Goal: Feedback & Contribution: Submit feedback/report problem

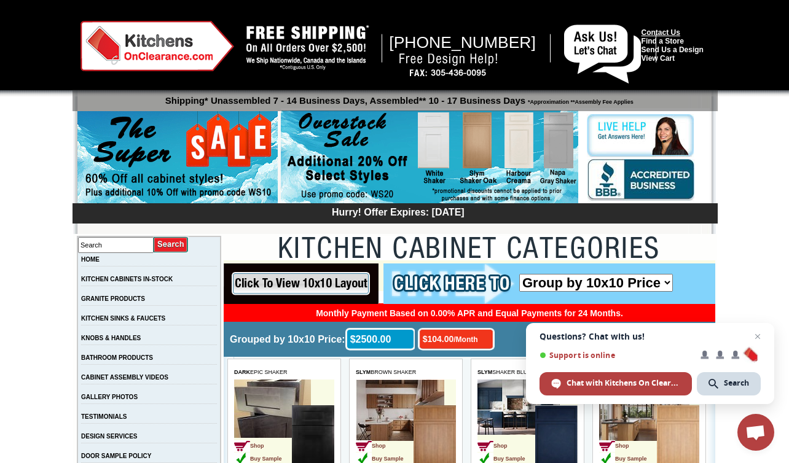
click at [673, 31] on link "Contact Us" at bounding box center [660, 32] width 39 height 9
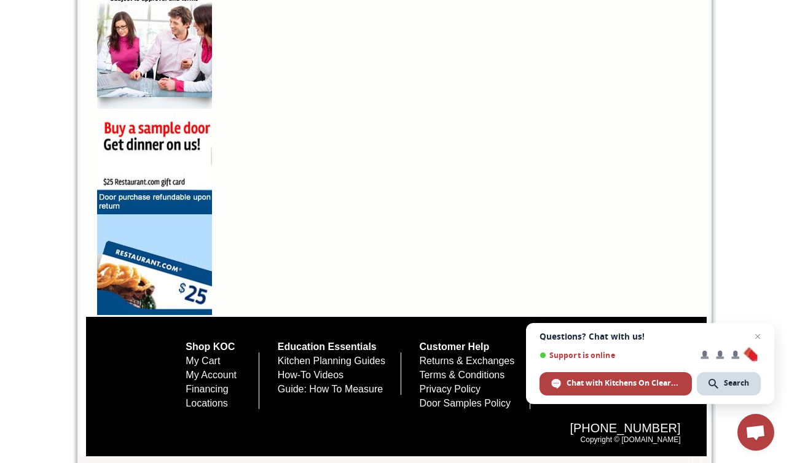
scroll to position [884, 0]
click at [759, 334] on span "Open chat" at bounding box center [757, 336] width 15 height 15
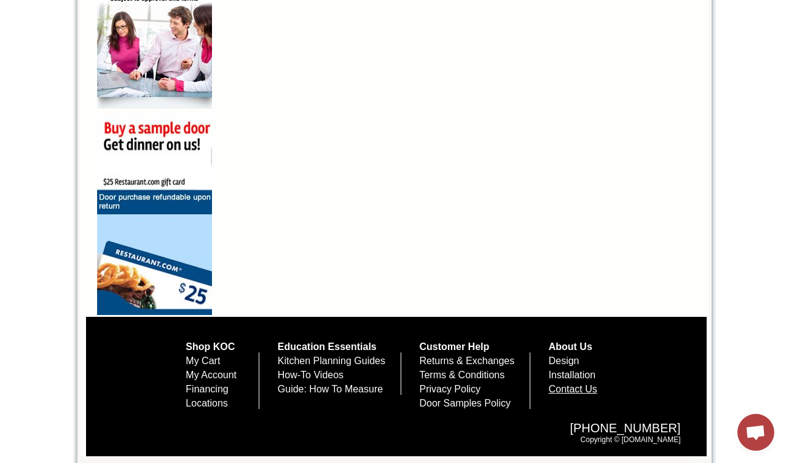
click at [586, 391] on link "Contact Us" at bounding box center [573, 389] width 49 height 10
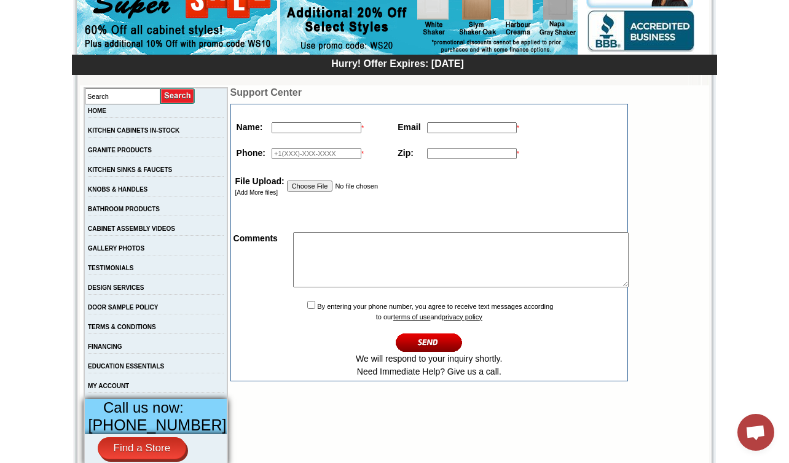
scroll to position [149, 0]
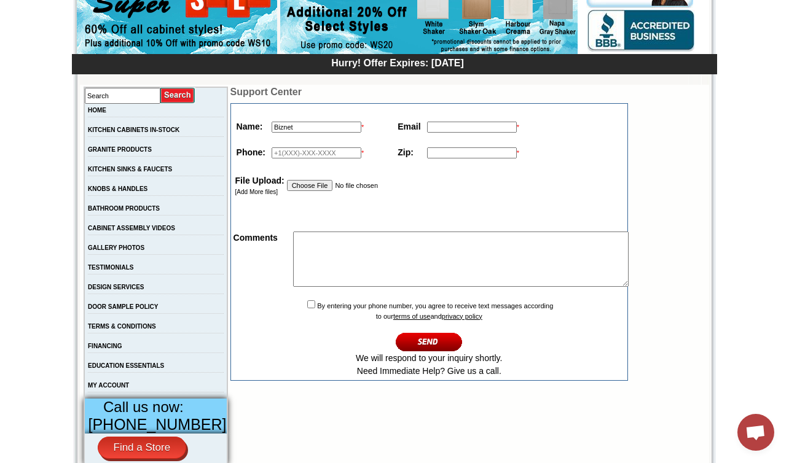
click at [290, 132] on input "Biznet" at bounding box center [317, 127] width 90 height 11
type input "Biznet Ventures"
click at [432, 127] on input "text" at bounding box center [472, 127] width 90 height 11
type input "advisor@biznetventures.net"
type input "3055374639"
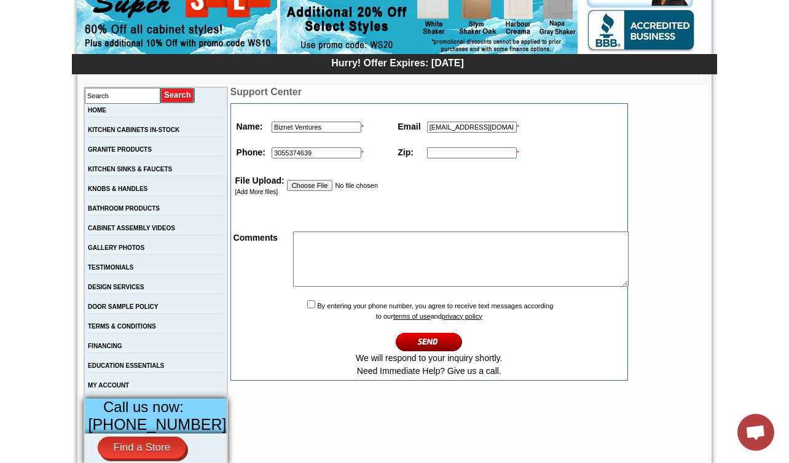
click at [476, 146] on td "*" at bounding box center [473, 152] width 98 height 19
type input "33126"
click at [326, 249] on textarea at bounding box center [460, 259] width 335 height 55
paste textarea "CONFIDENTIAL PLEASE FORWARD TO OWNER Dear Business Owner, Have you considered S…"
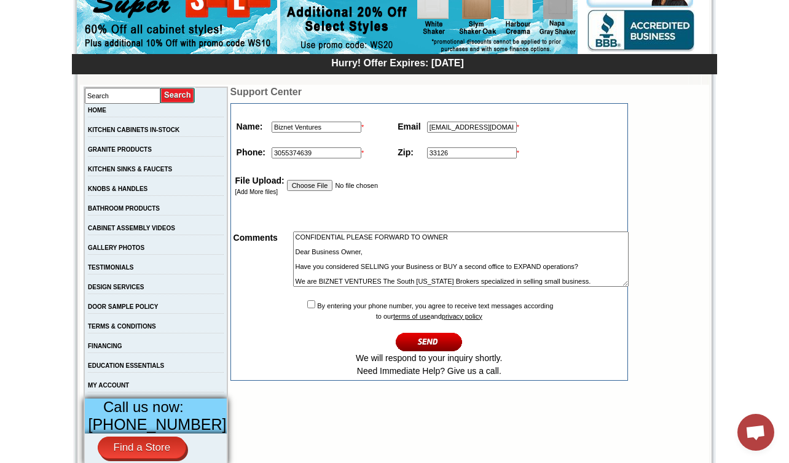
scroll to position [0, 0]
type textarea "CONFIDENTIAL PLEASE FORWARD TO OWNER Dear Business Owner, Have you considered S…"
click at [419, 343] on input "image" at bounding box center [429, 342] width 67 height 20
click at [307, 307] on input "checkbox" at bounding box center [311, 304] width 8 height 8
checkbox input "true"
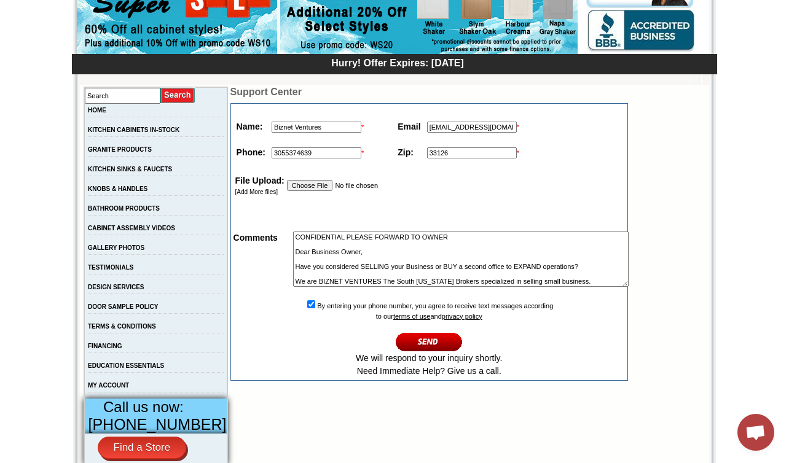
click at [412, 347] on input "image" at bounding box center [429, 342] width 67 height 20
